Goal: Task Accomplishment & Management: Manage account settings

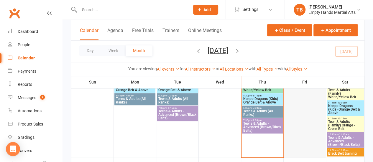
scroll to position [158, 0]
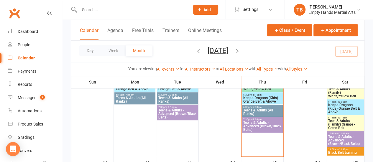
click at [264, 111] on span "Teens & Adults (All Ranks)" at bounding box center [262, 112] width 39 height 7
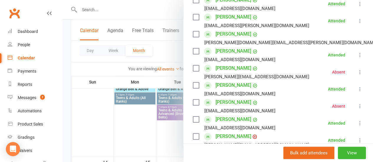
scroll to position [185, 0]
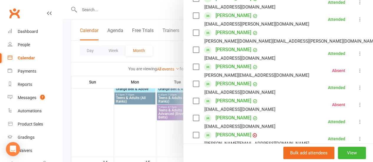
click at [172, 54] on div at bounding box center [217, 81] width 310 height 162
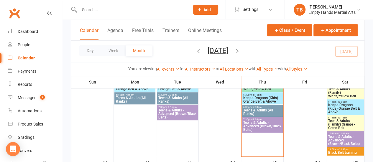
click at [172, 54] on div at bounding box center [295, 81] width 310 height 162
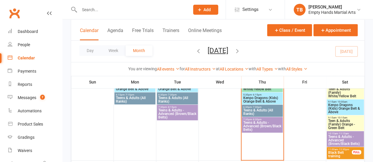
scroll to position [158, 0]
click at [256, 107] on span "- 7:30pm" at bounding box center [256, 107] width 10 height 3
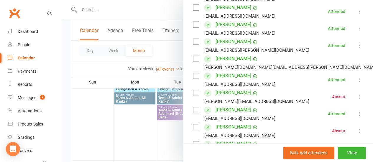
scroll to position [159, 0]
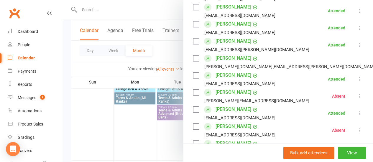
click at [357, 93] on icon at bounding box center [360, 96] width 6 height 6
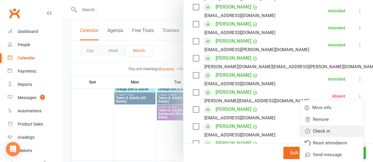
click at [320, 125] on link "Check in" at bounding box center [330, 131] width 63 height 12
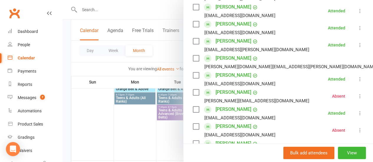
click at [292, 93] on li "[PERSON_NAME] Crisp [EMAIL_ADDRESS][DOMAIN_NAME] Absent More info Remove Mark a…" at bounding box center [278, 96] width 170 height 17
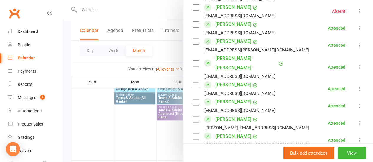
scroll to position [444, 0]
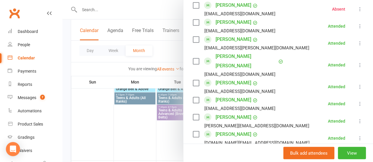
click at [357, 84] on icon at bounding box center [360, 87] width 6 height 6
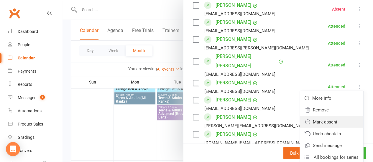
click at [320, 116] on link "Mark absent" at bounding box center [330, 122] width 63 height 12
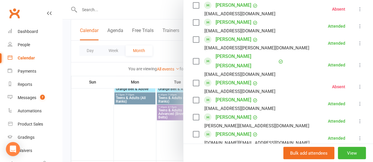
click at [168, 55] on div at bounding box center [217, 81] width 310 height 162
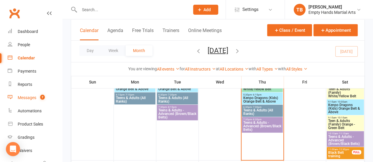
click at [28, 99] on div "Messages" at bounding box center [27, 97] width 19 height 5
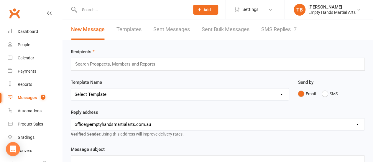
click at [277, 33] on link "SMS Replies 7" at bounding box center [278, 29] width 35 height 20
